Goal: Navigation & Orientation: Find specific page/section

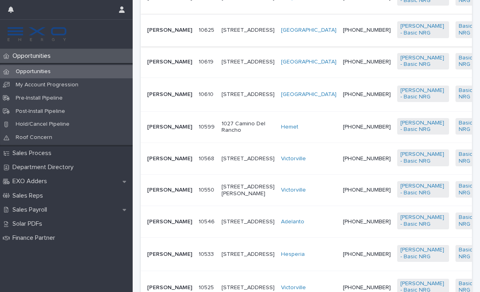
scroll to position [274, 0]
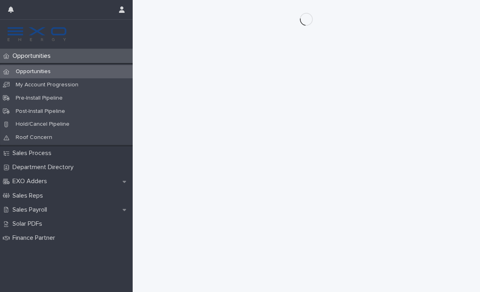
click at [48, 73] on p "Opportunities" at bounding box center [33, 71] width 48 height 7
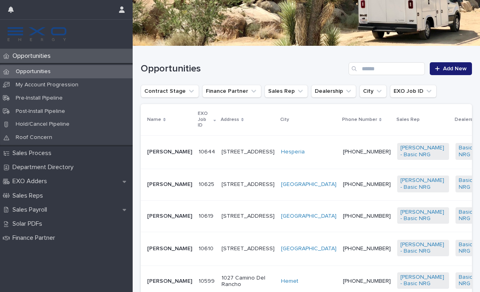
scroll to position [193, 0]
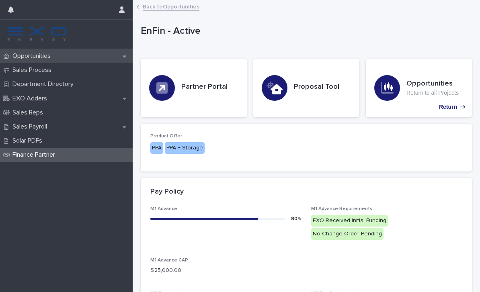
click at [39, 55] on p "Opportunities" at bounding box center [33, 56] width 48 height 8
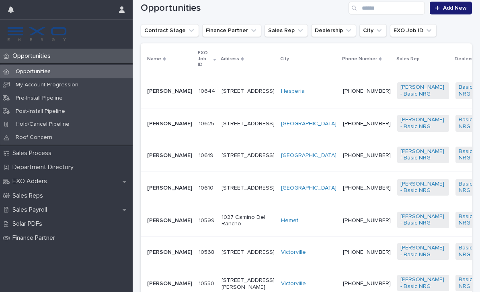
scroll to position [184, 0]
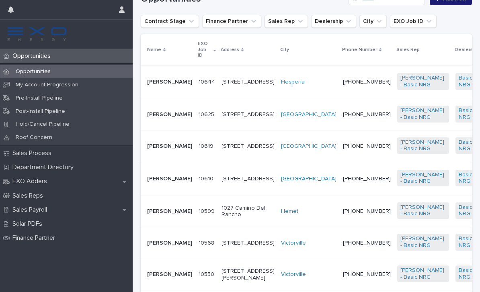
click at [151, 150] on p "[PERSON_NAME]" at bounding box center [169, 146] width 45 height 7
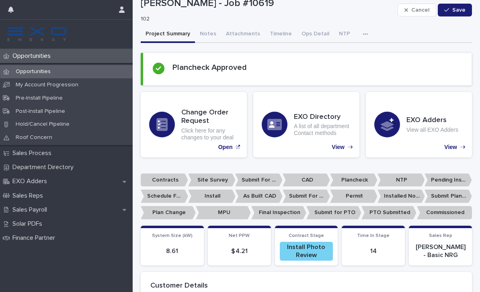
scroll to position [22, 0]
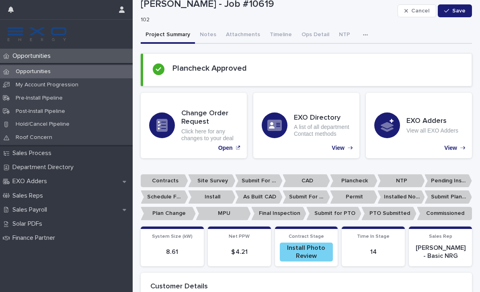
click at [30, 72] on p "Opportunities" at bounding box center [33, 71] width 48 height 7
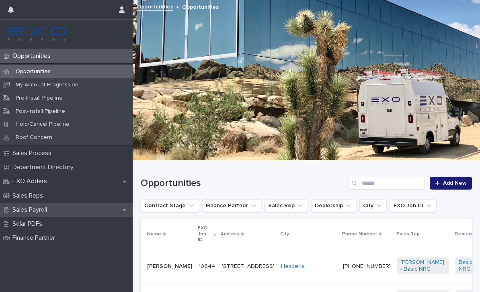
click at [33, 206] on p "Sales Payroll" at bounding box center [31, 210] width 44 height 8
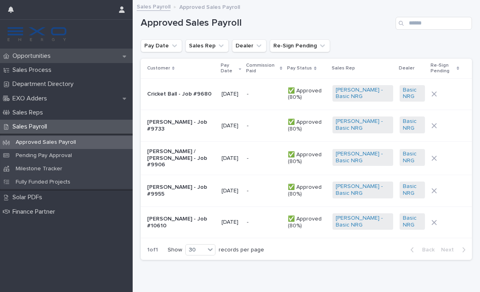
click at [28, 60] on div "Opportunities" at bounding box center [66, 56] width 133 height 14
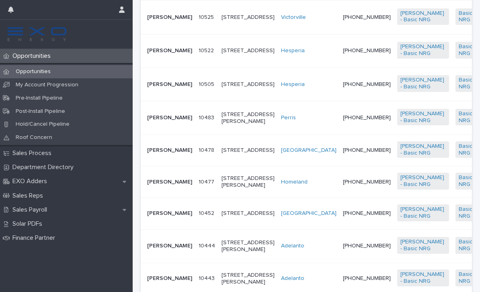
scroll to position [611, 0]
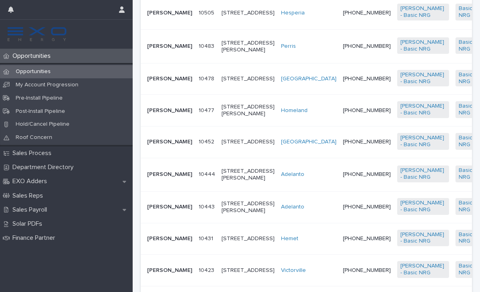
click at [156, 63] on td "[PERSON_NAME]" at bounding box center [168, 46] width 55 height 33
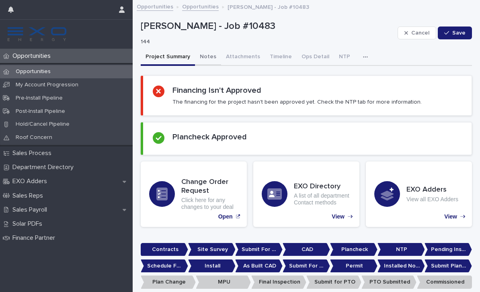
click at [217, 57] on button "Notes" at bounding box center [208, 57] width 26 height 17
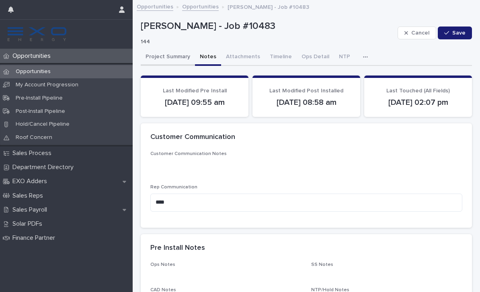
click at [163, 55] on button "Project Summary" at bounding box center [168, 57] width 54 height 17
click at [205, 57] on button "Notes" at bounding box center [208, 57] width 26 height 17
click at [33, 72] on p "Opportunities" at bounding box center [33, 71] width 48 height 7
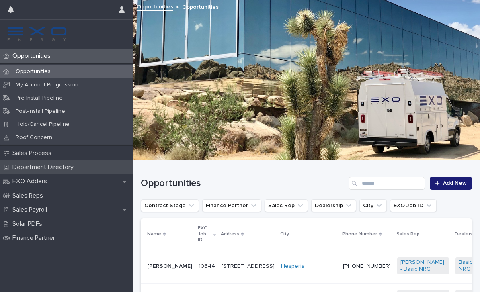
click at [66, 167] on p "Department Directory" at bounding box center [44, 168] width 71 height 8
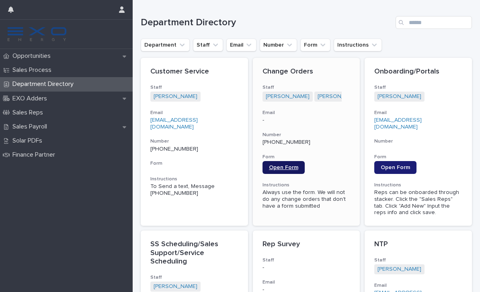
click at [282, 170] on span "Open Form" at bounding box center [283, 168] width 29 height 6
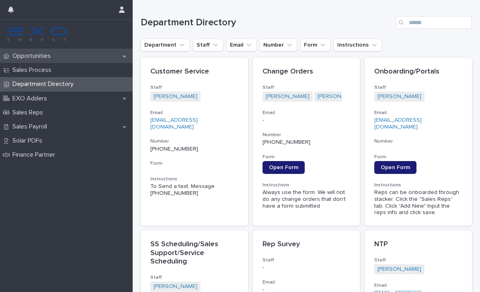
click at [31, 56] on p "Opportunities" at bounding box center [33, 56] width 48 height 8
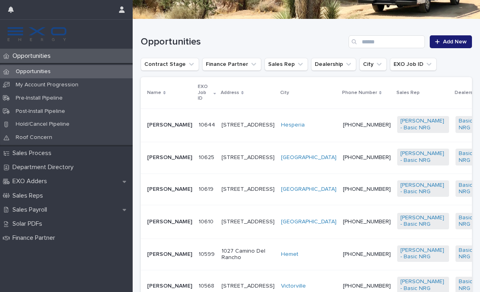
click at [166, 142] on td "[PERSON_NAME]" at bounding box center [168, 158] width 55 height 32
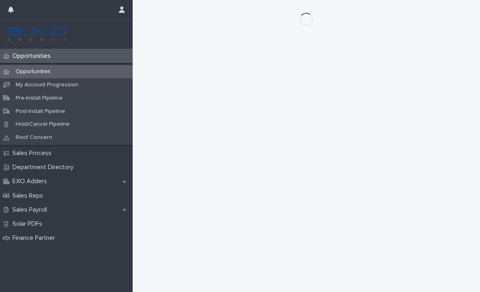
scroll to position [156, 0]
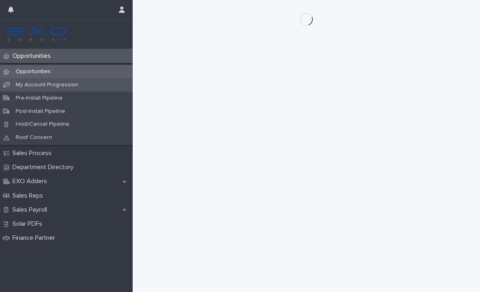
click at [22, 81] on div "My Account Progression" at bounding box center [66, 84] width 133 height 13
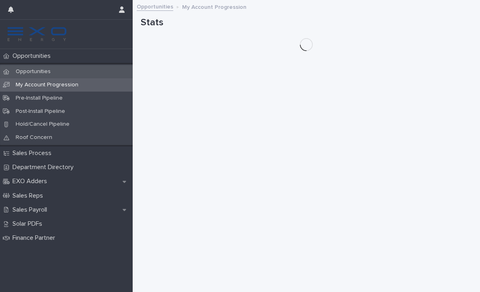
click at [25, 68] on div "Opportunities" at bounding box center [66, 71] width 133 height 13
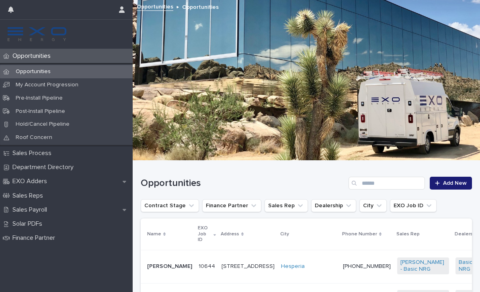
click at [25, 69] on p "Opportunities" at bounding box center [33, 71] width 48 height 7
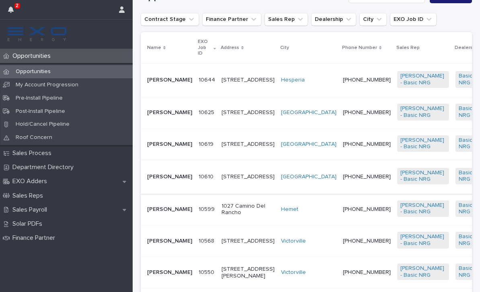
scroll to position [184, 0]
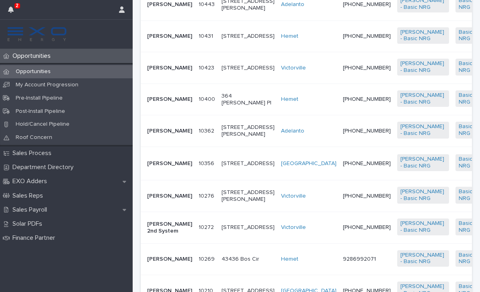
click at [340, 52] on td "[PHONE_NUMBER]" at bounding box center [367, 36] width 54 height 32
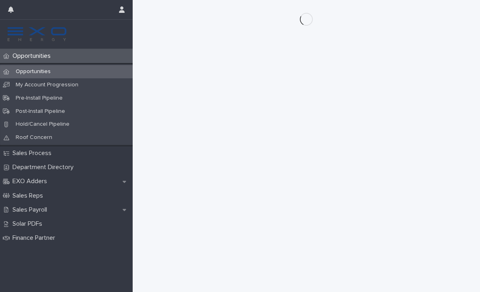
scroll to position [826, 0]
click at [39, 74] on p "Opportunities" at bounding box center [33, 71] width 48 height 7
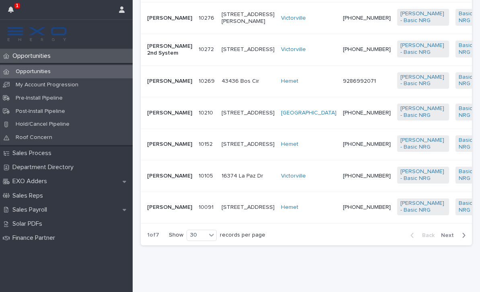
scroll to position [1051, 0]
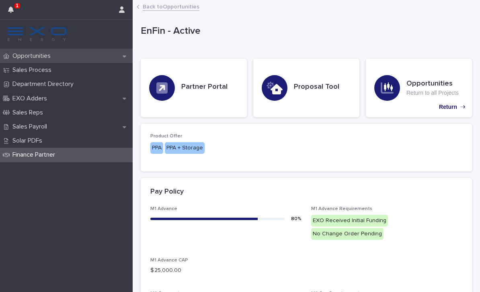
click at [38, 56] on p "Opportunities" at bounding box center [33, 56] width 48 height 8
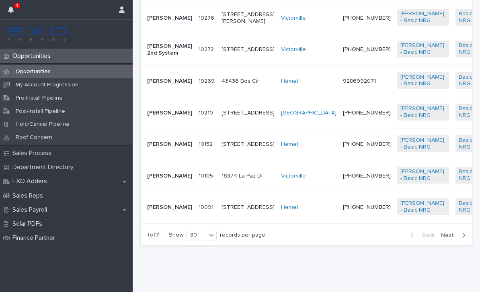
scroll to position [1013, 0]
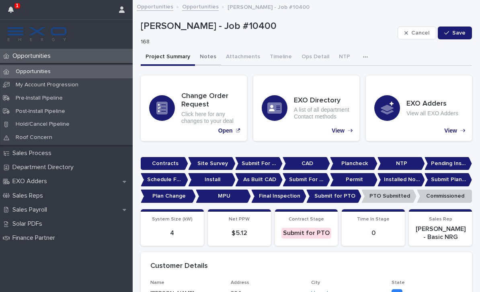
click at [210, 55] on button "Notes" at bounding box center [208, 57] width 26 height 17
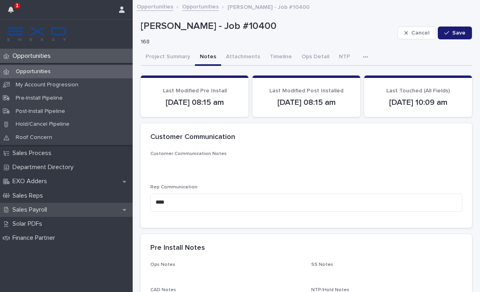
click at [50, 206] on p "Sales Payroll" at bounding box center [31, 210] width 44 height 8
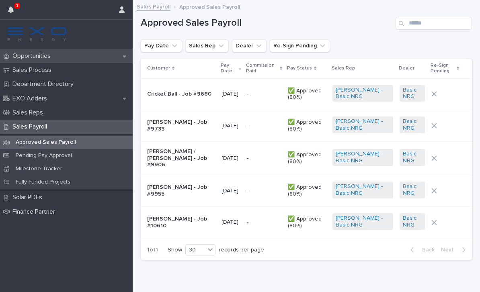
click at [37, 57] on p "Opportunities" at bounding box center [33, 56] width 48 height 8
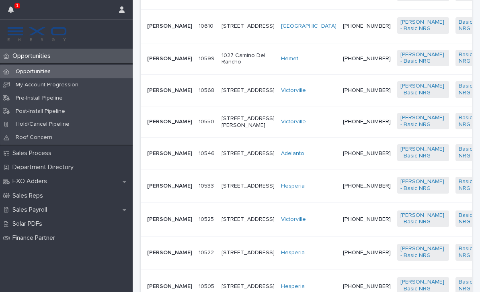
scroll to position [354, 0]
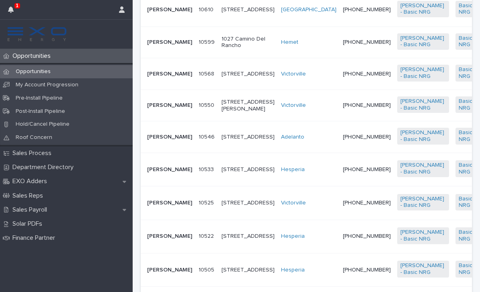
click at [170, 141] on p "[PERSON_NAME]" at bounding box center [169, 137] width 45 height 7
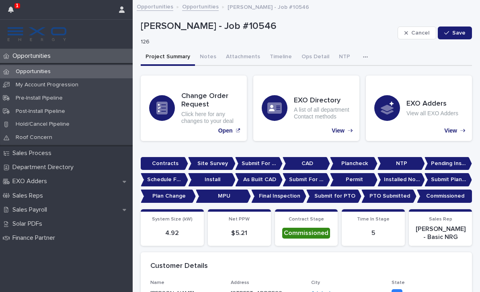
click at [358, 59] on button "button" at bounding box center [367, 57] width 18 height 16
click at [351, 78] on button "Activity" at bounding box center [337, 78] width 53 height 12
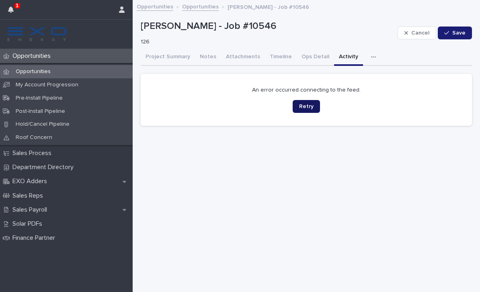
click at [311, 108] on span "Retry" at bounding box center [306, 107] width 14 height 6
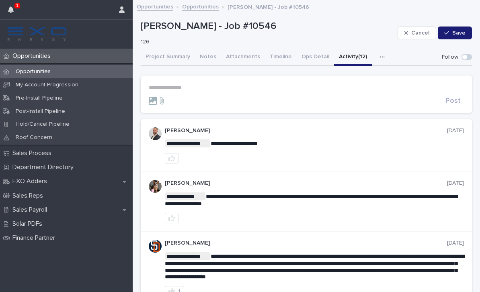
click at [161, 86] on p "**********" at bounding box center [306, 87] width 315 height 7
click at [170, 95] on span "[PERSON_NAME]" at bounding box center [173, 98] width 45 height 6
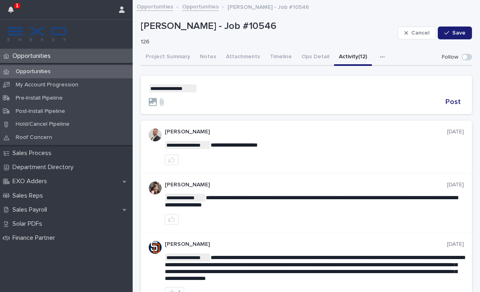
click at [215, 88] on p "**********" at bounding box center [306, 88] width 315 height 8
click at [453, 101] on span "Post" at bounding box center [452, 101] width 15 height 7
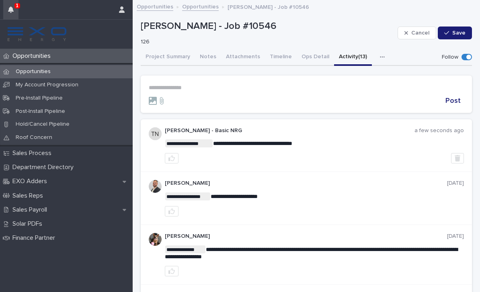
click at [12, 9] on icon "button" at bounding box center [11, 9] width 6 height 6
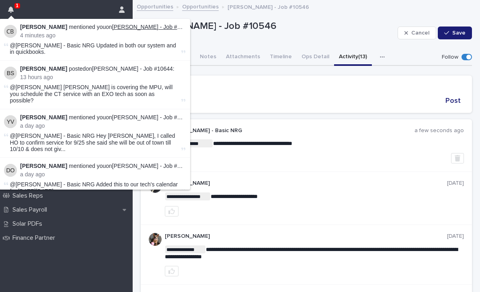
click at [132, 24] on link "[PERSON_NAME] - Job #7178" at bounding box center [151, 27] width 78 height 6
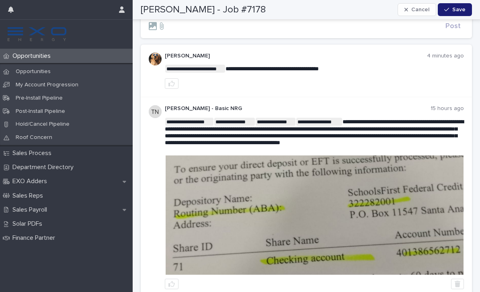
scroll to position [74, 0]
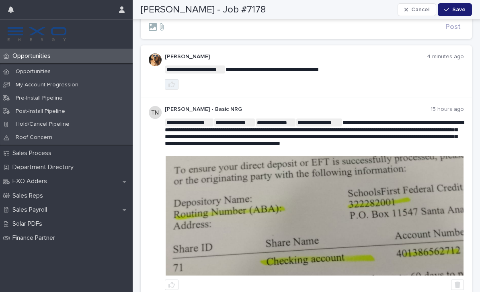
click at [177, 88] on button "button" at bounding box center [172, 84] width 14 height 10
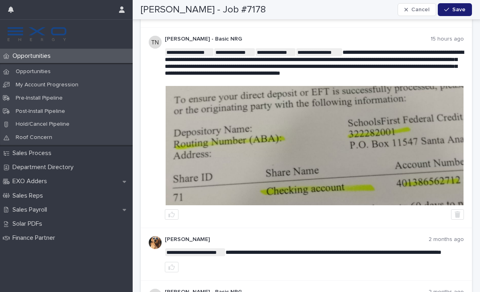
scroll to position [143, 0]
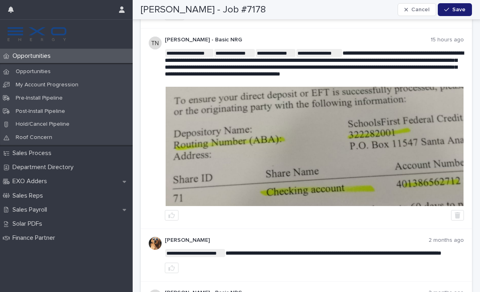
click at [405, 182] on img at bounding box center [315, 146] width 298 height 119
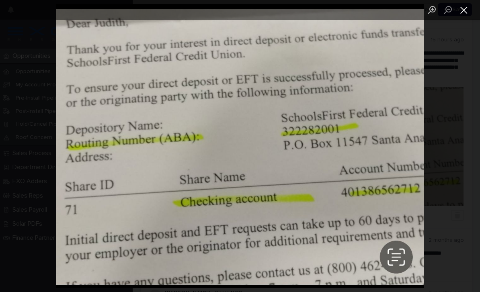
click at [461, 13] on button "Close lightbox" at bounding box center [464, 10] width 16 height 14
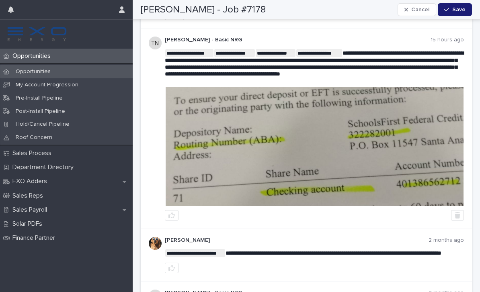
click at [27, 71] on p "Opportunities" at bounding box center [33, 71] width 48 height 7
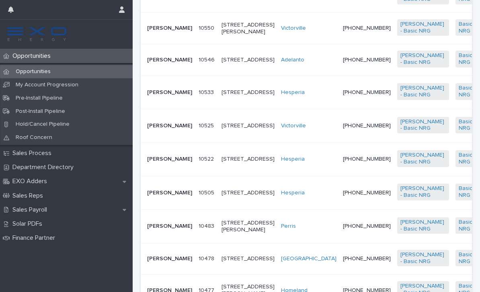
scroll to position [432, 0]
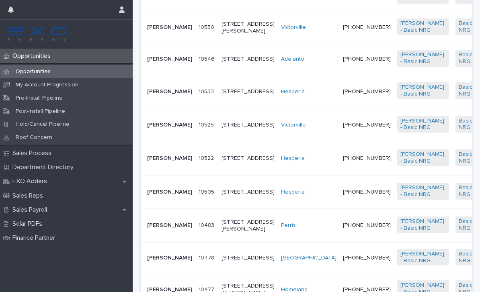
click at [161, 31] on p "[PERSON_NAME]" at bounding box center [169, 27] width 45 height 7
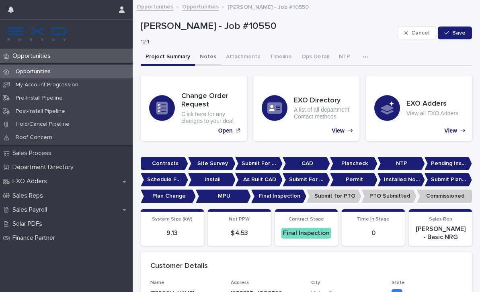
click at [211, 55] on button "Notes" at bounding box center [208, 57] width 26 height 17
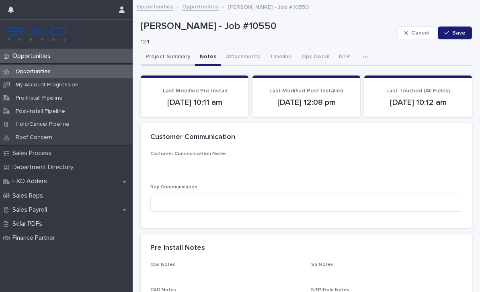
click at [163, 54] on button "Project Summary" at bounding box center [168, 57] width 54 height 17
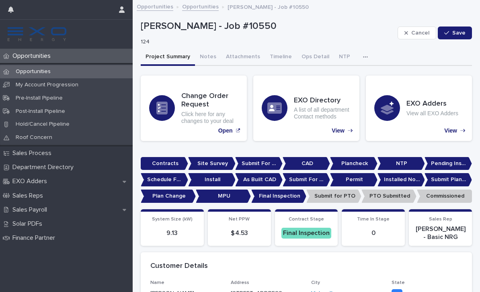
click at [194, 8] on link "Opportunities" at bounding box center [200, 6] width 37 height 9
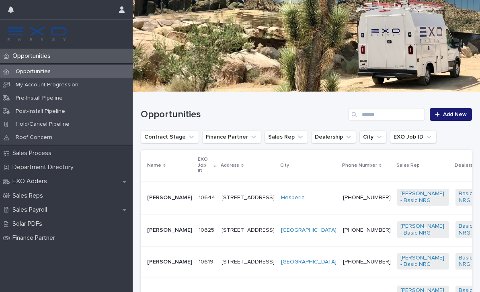
scroll to position [208, 0]
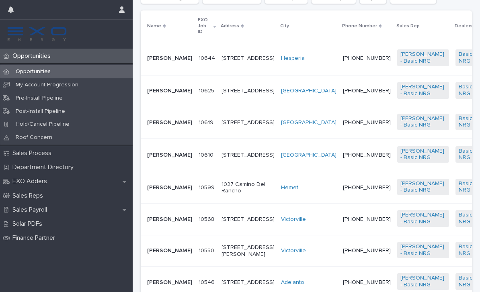
click at [161, 60] on p "[PERSON_NAME]" at bounding box center [169, 58] width 45 height 7
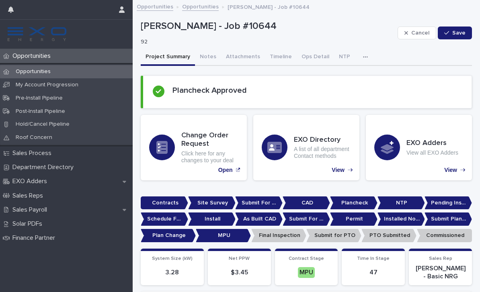
click at [194, 8] on link "Opportunities" at bounding box center [200, 6] width 37 height 9
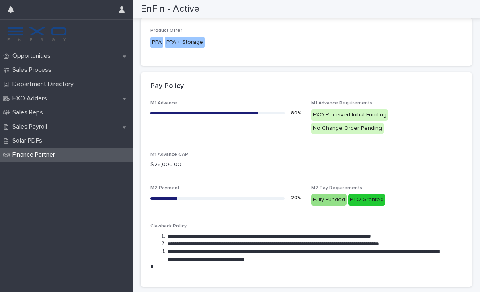
scroll to position [105, 0]
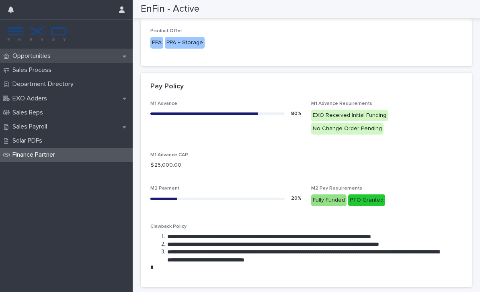
click at [35, 56] on p "Opportunities" at bounding box center [33, 56] width 48 height 8
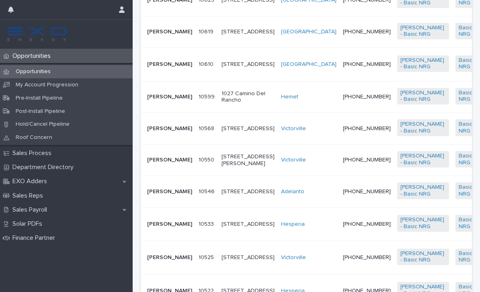
scroll to position [294, 0]
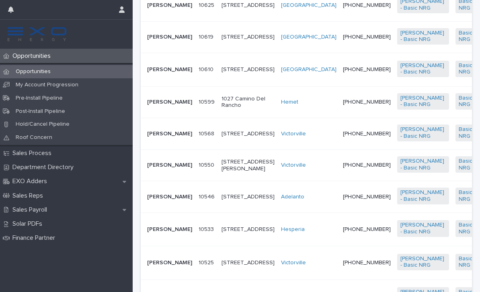
click at [195, 86] on td "10610 10610" at bounding box center [206, 69] width 23 height 33
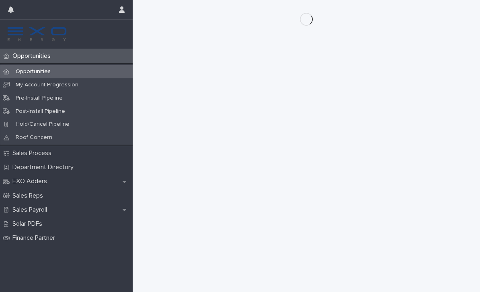
click at [33, 72] on p "Opportunities" at bounding box center [33, 71] width 48 height 7
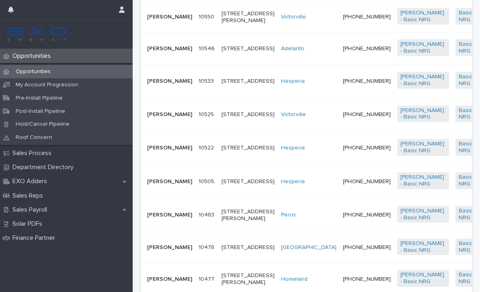
scroll to position [449, 0]
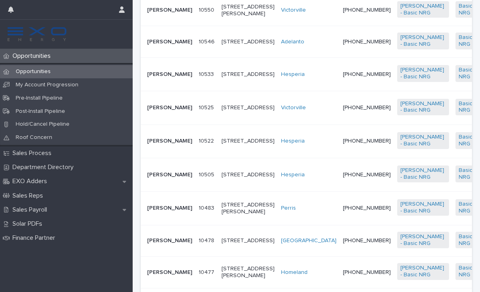
click at [157, 91] on td "[PERSON_NAME]" at bounding box center [168, 73] width 55 height 33
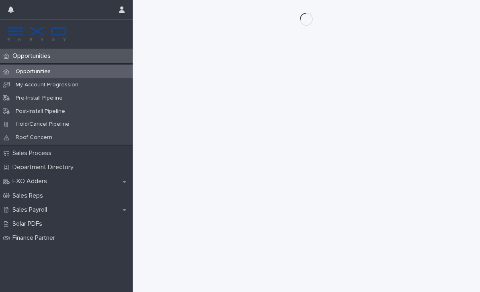
click at [29, 74] on p "Opportunities" at bounding box center [33, 71] width 48 height 7
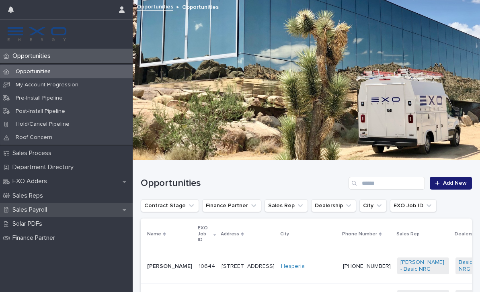
click at [49, 210] on p "Sales Payroll" at bounding box center [31, 210] width 44 height 8
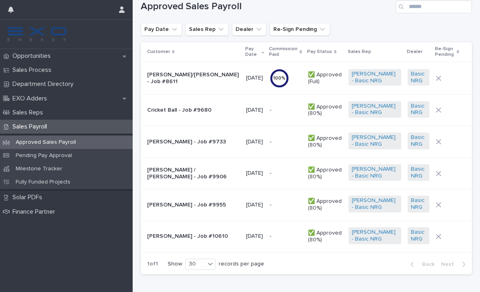
scroll to position [16, 0]
click at [182, 78] on p "[PERSON_NAME]/[PERSON_NAME] - Job #8611" at bounding box center [193, 79] width 92 height 14
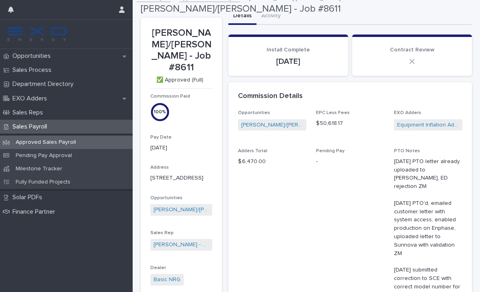
scroll to position [8, 0]
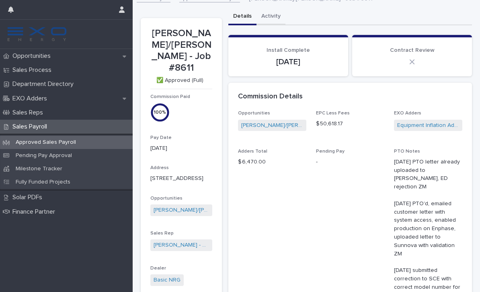
click at [275, 17] on button "Activity" at bounding box center [270, 16] width 29 height 17
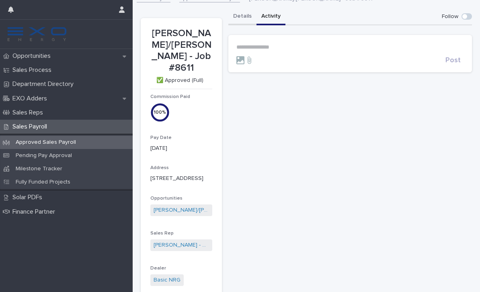
click at [241, 12] on button "Details" at bounding box center [242, 16] width 28 height 17
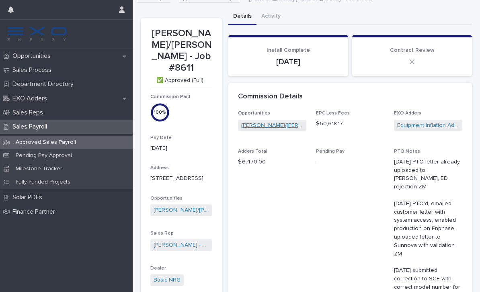
click at [263, 127] on link "[PERSON_NAME]/[PERSON_NAME] - Job #8611" at bounding box center [272, 125] width 62 height 8
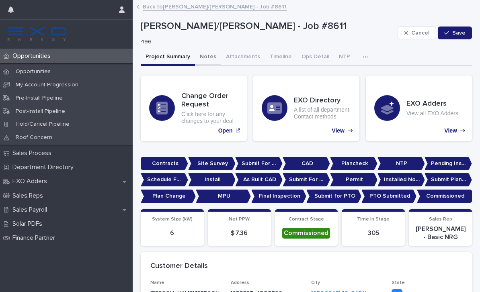
click at [205, 56] on button "Notes" at bounding box center [208, 57] width 26 height 17
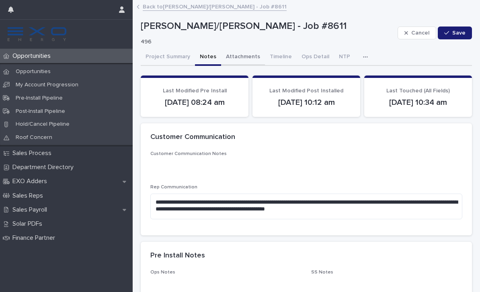
click at [236, 55] on button "Attachments" at bounding box center [243, 57] width 44 height 17
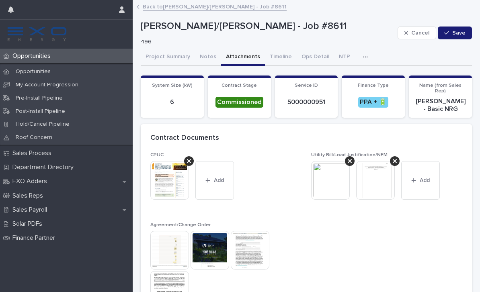
click at [363, 59] on icon "button" at bounding box center [365, 57] width 5 height 6
click at [323, 78] on span "Activity" at bounding box center [323, 78] width 18 height 6
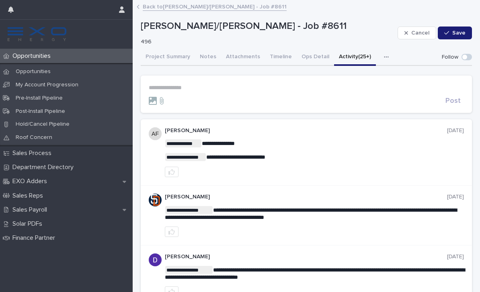
scroll to position [-2, 0]
click at [25, 72] on p "Opportunities" at bounding box center [33, 71] width 48 height 7
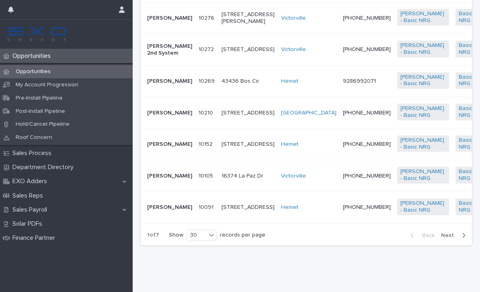
scroll to position [1027, 0]
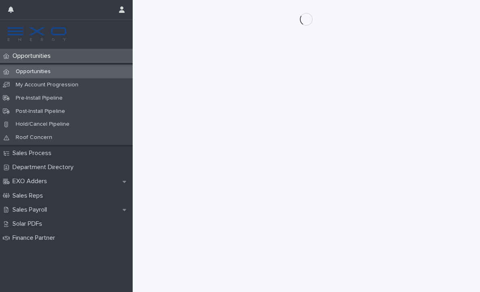
scroll to position [1044, 0]
click at [52, 76] on div "Opportunities" at bounding box center [66, 71] width 133 height 13
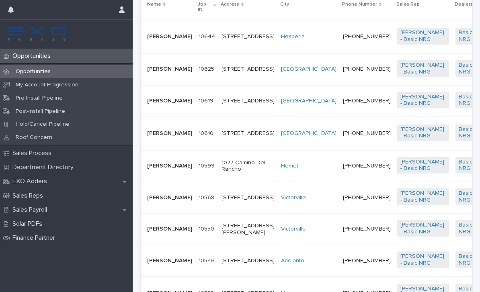
scroll to position [229, 0]
click at [152, 105] on p "[PERSON_NAME]" at bounding box center [169, 101] width 45 height 7
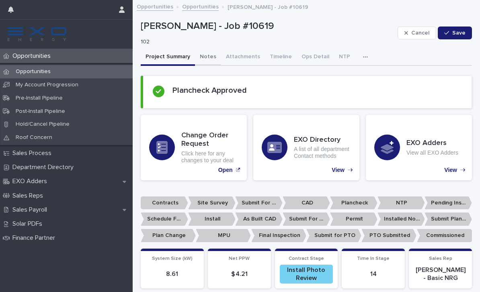
click at [213, 55] on button "Notes" at bounding box center [208, 57] width 26 height 17
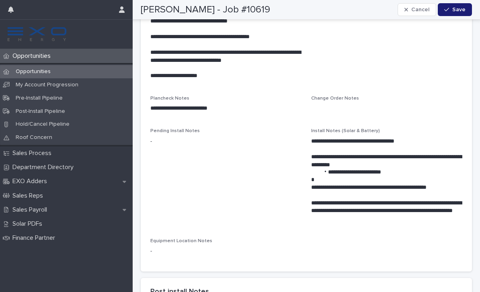
scroll to position [678, 0]
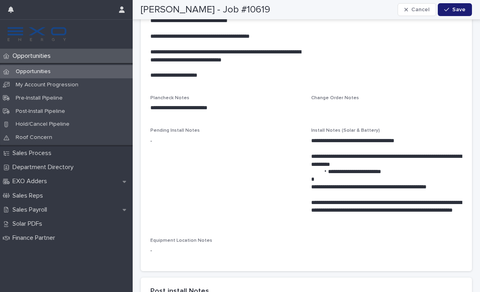
click at [40, 71] on p "Opportunities" at bounding box center [33, 71] width 48 height 7
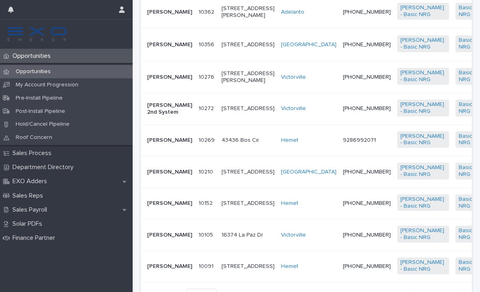
scroll to position [935, 0]
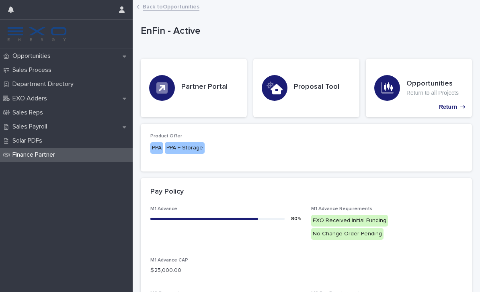
click at [182, 9] on link "Back to Opportunities" at bounding box center [171, 6] width 57 height 9
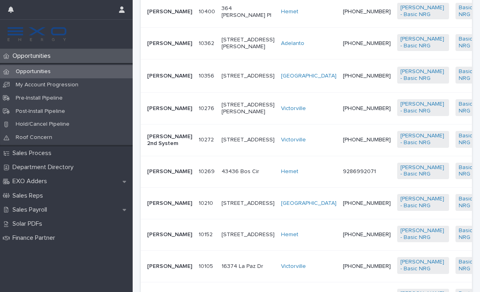
click at [156, 15] on p "[PERSON_NAME]" at bounding box center [169, 11] width 45 height 7
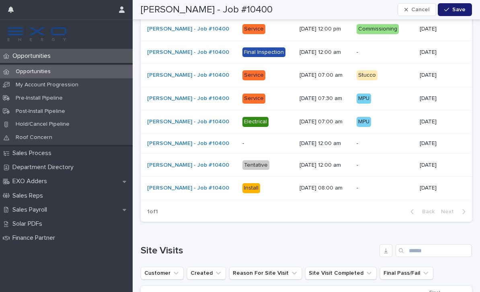
scroll to position [1247, 0]
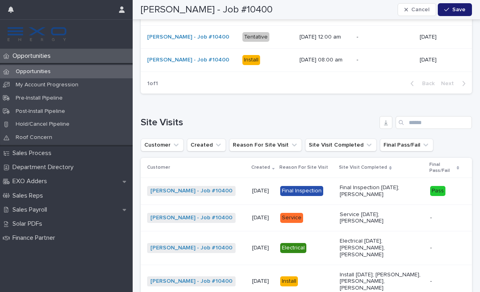
click at [253, 188] on p "09/16/2025" at bounding box center [263, 191] width 22 height 7
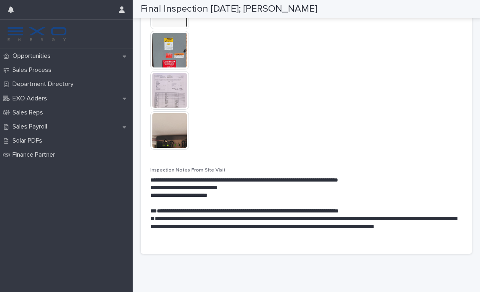
scroll to position [663, 0]
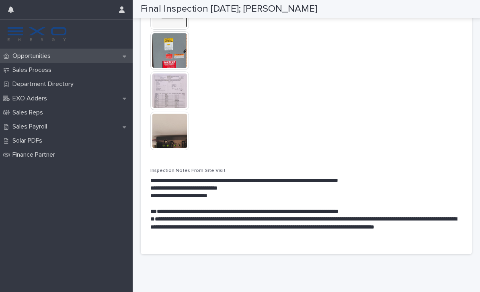
click at [33, 51] on div "Opportunities" at bounding box center [66, 56] width 133 height 14
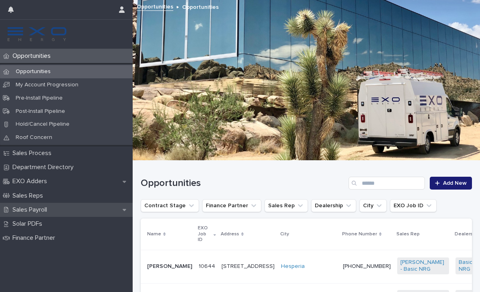
click at [126, 209] on icon at bounding box center [125, 210] width 4 height 6
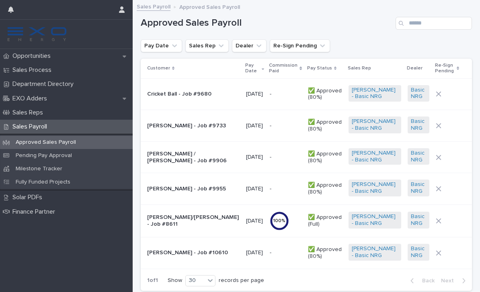
click at [172, 217] on p "[PERSON_NAME]/[PERSON_NAME] - Job #8611" at bounding box center [193, 221] width 92 height 14
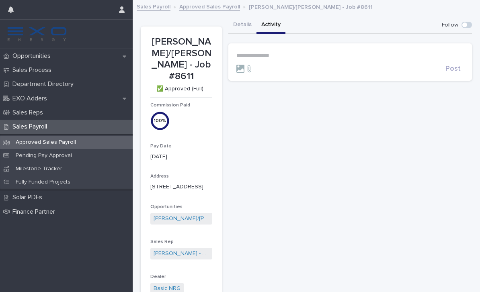
click at [267, 24] on button "Activity" at bounding box center [270, 25] width 29 height 17
click at [241, 25] on button "Details" at bounding box center [242, 25] width 28 height 17
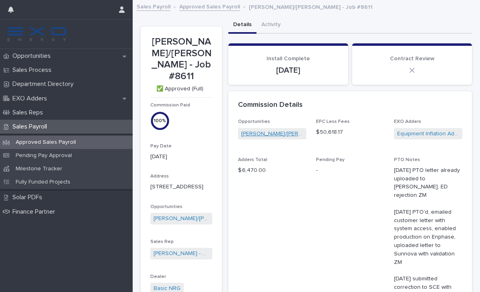
click at [256, 132] on link "[PERSON_NAME]/[PERSON_NAME] - Job #8611" at bounding box center [272, 134] width 62 height 8
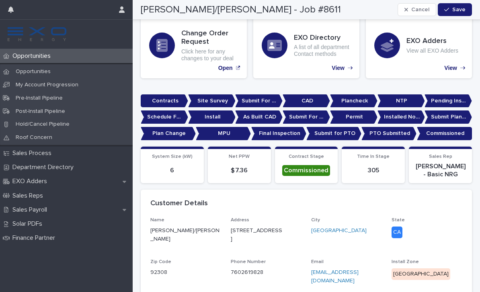
scroll to position [62, 0]
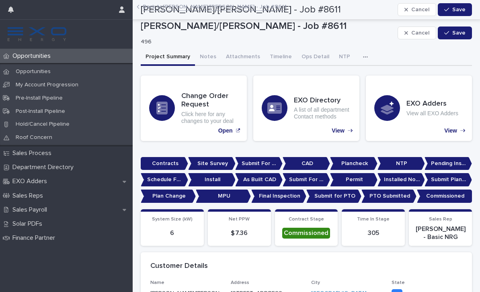
scroll to position [62, 0]
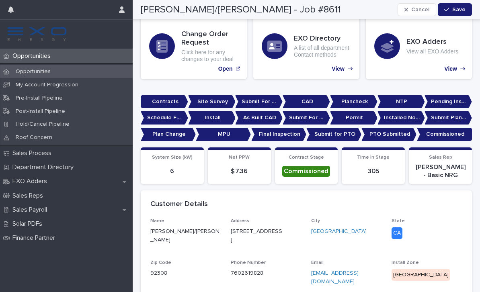
click at [48, 72] on p "Opportunities" at bounding box center [33, 71] width 48 height 7
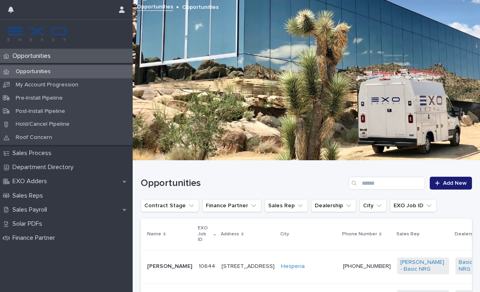
click at [157, 264] on p "[PERSON_NAME]" at bounding box center [169, 266] width 45 height 7
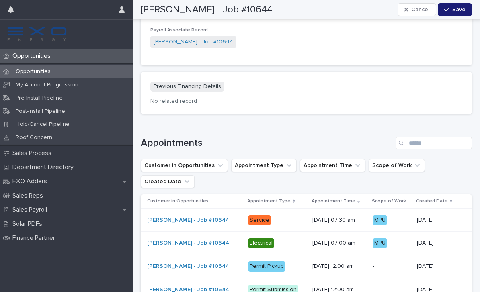
scroll to position [1044, 0]
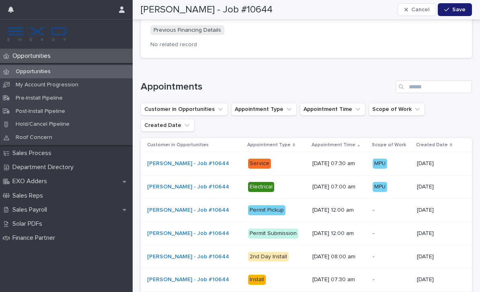
click at [290, 159] on p "Service" at bounding box center [277, 164] width 58 height 10
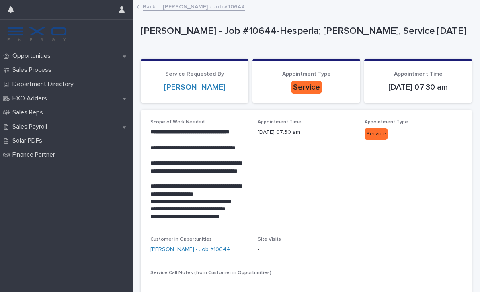
click at [159, 9] on link "Back to [PERSON_NAME] - Job #10644" at bounding box center [194, 6] width 102 height 9
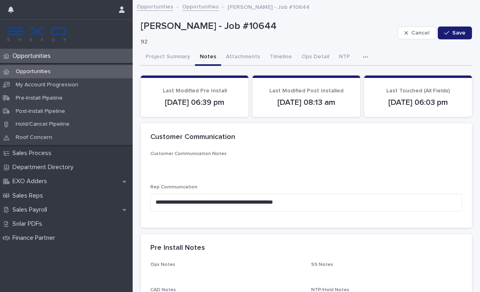
click at [206, 59] on button "Notes" at bounding box center [208, 57] width 26 height 17
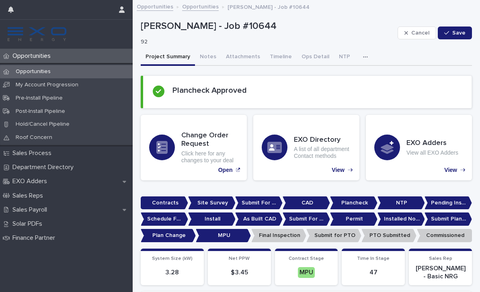
click at [175, 57] on button "Project Summary" at bounding box center [168, 57] width 54 height 17
click at [205, 57] on button "Notes" at bounding box center [208, 57] width 26 height 17
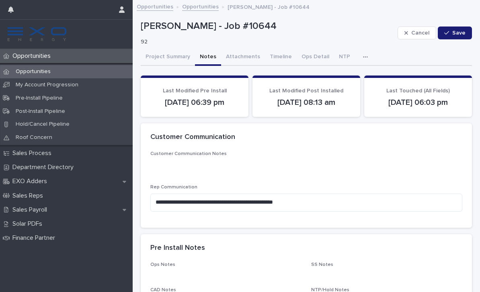
click at [33, 71] on p "Opportunities" at bounding box center [33, 71] width 48 height 7
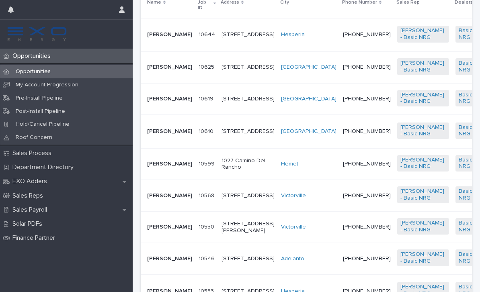
scroll to position [232, 0]
click at [58, 209] on div "Sales Payroll" at bounding box center [66, 210] width 133 height 14
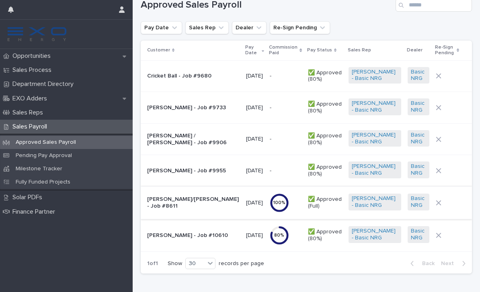
scroll to position [18, 0]
click at [173, 234] on p "[PERSON_NAME] - Job #10610" at bounding box center [193, 236] width 92 height 7
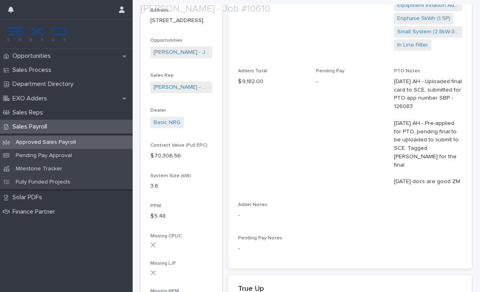
scroll to position [172, 0]
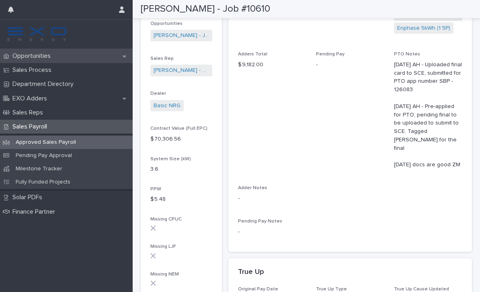
click at [48, 56] on p "Opportunities" at bounding box center [33, 56] width 48 height 8
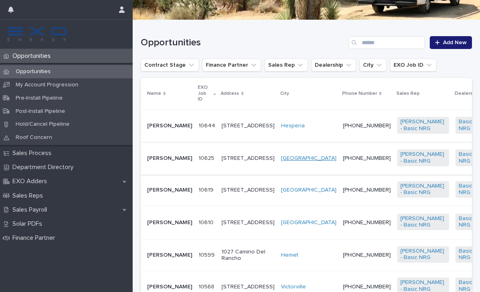
scroll to position [141, 0]
click at [9, 12] on icon "button" at bounding box center [11, 9] width 6 height 6
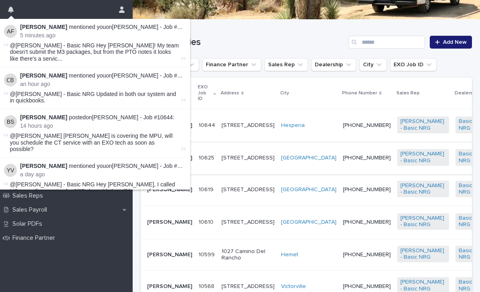
click at [251, 34] on div "Opportunities Add New" at bounding box center [306, 39] width 331 height 39
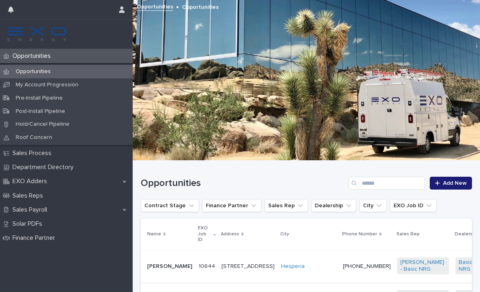
scroll to position [0, 0]
